Goal: Task Accomplishment & Management: Manage account settings

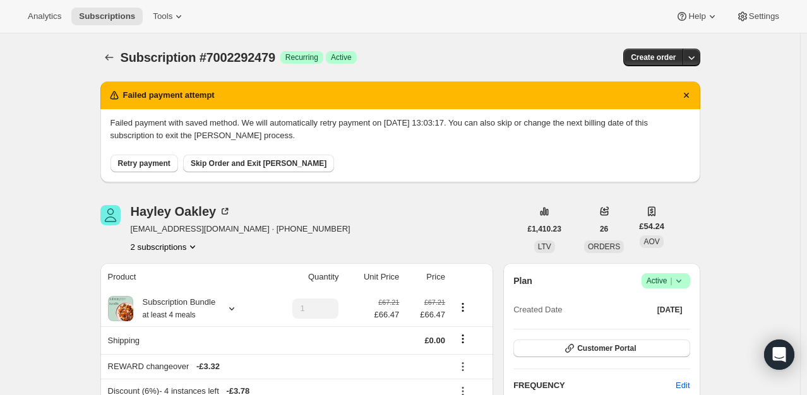
click at [138, 165] on span "Retry payment" at bounding box center [144, 163] width 52 height 10
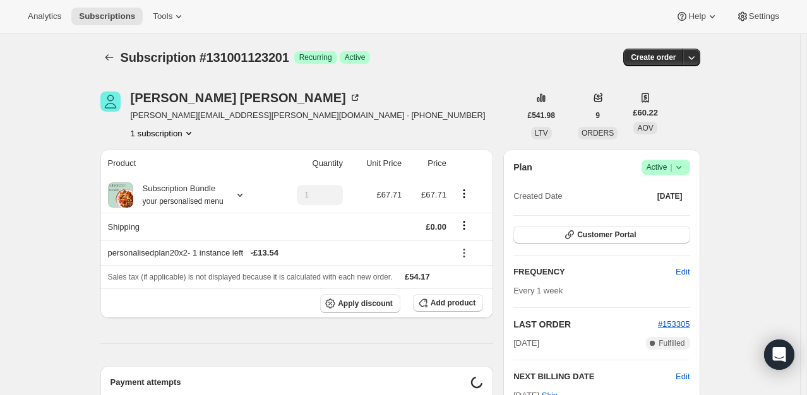
click at [681, 168] on icon at bounding box center [677, 167] width 5 height 3
click at [663, 210] on span "Cancel subscription" at bounding box center [669, 212] width 71 height 9
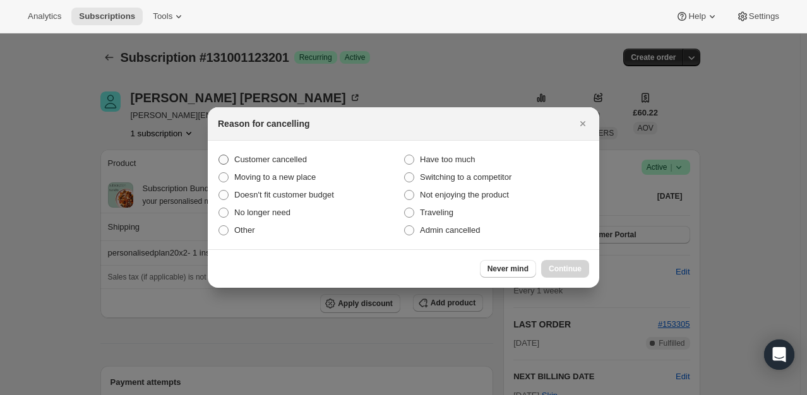
click at [328, 163] on label "Customer cancelled" at bounding box center [311, 160] width 186 height 18
click at [219, 155] on input "Customer cancelled" at bounding box center [218, 155] width 1 height 1
radio input "true"
click at [557, 278] on div "Never mind Continue" at bounding box center [403, 268] width 391 height 39
click at [562, 266] on span "Continue" at bounding box center [565, 269] width 33 height 10
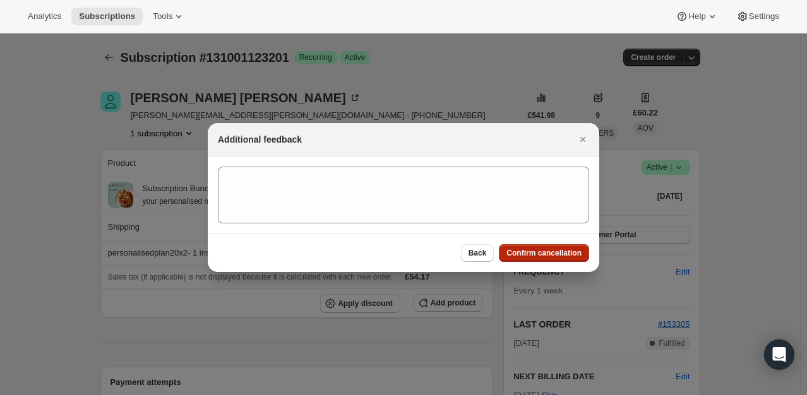
click at [558, 259] on button "Confirm cancellation" at bounding box center [544, 253] width 90 height 18
